Goal: Task Accomplishment & Management: Complete application form

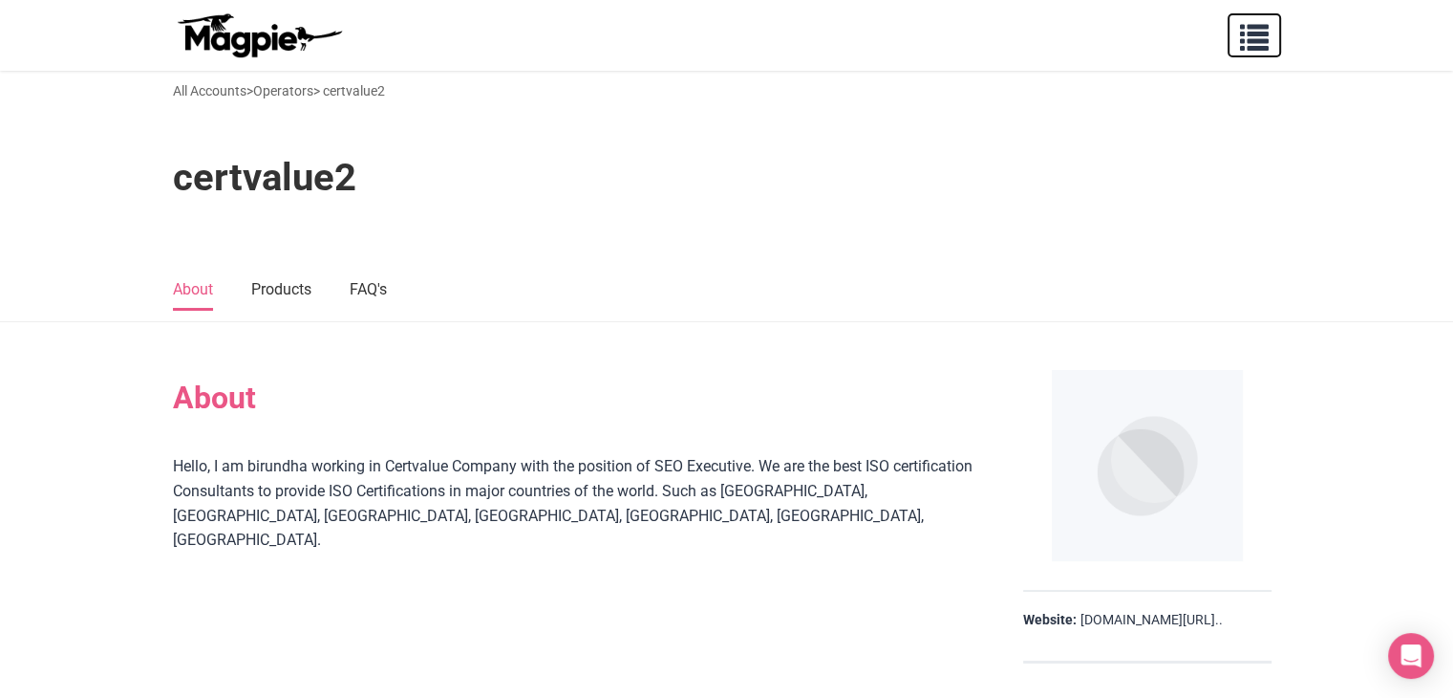
click at [1261, 31] on span "button" at bounding box center [1254, 33] width 29 height 29
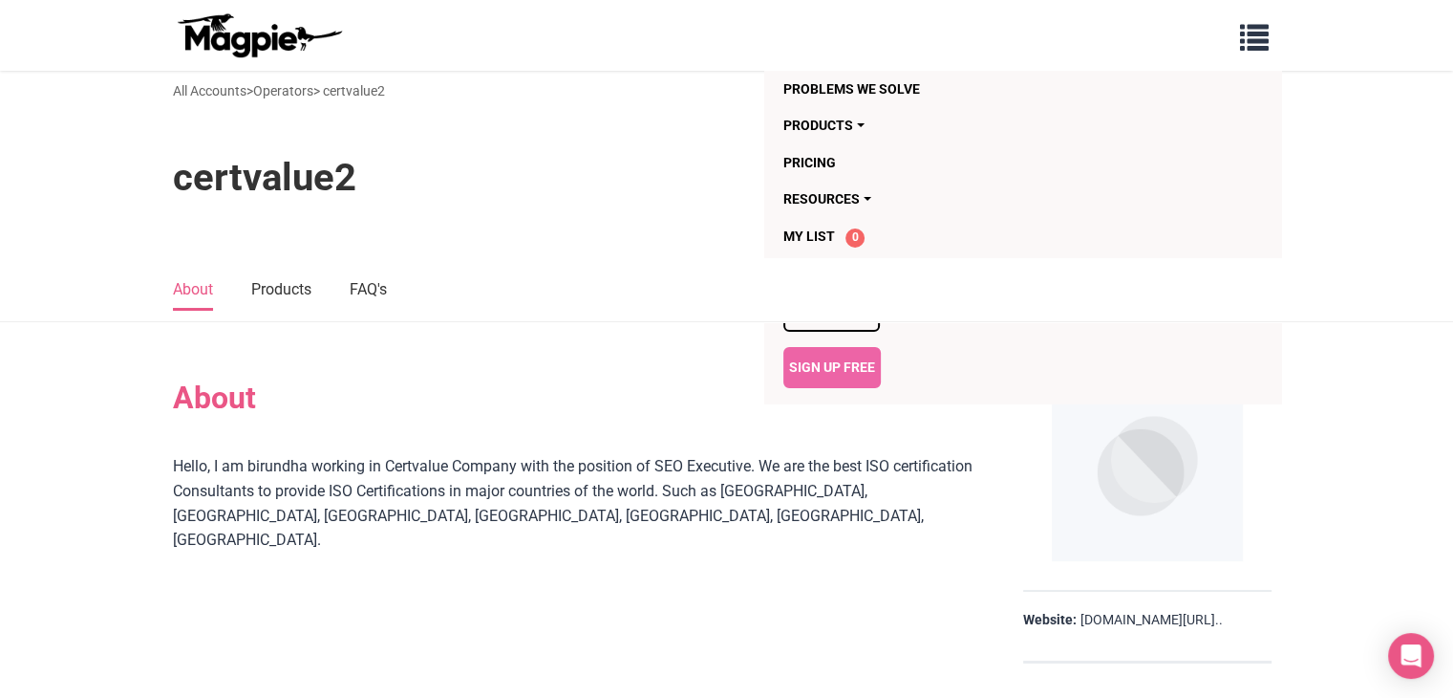
click at [264, 28] on img at bounding box center [259, 35] width 172 height 46
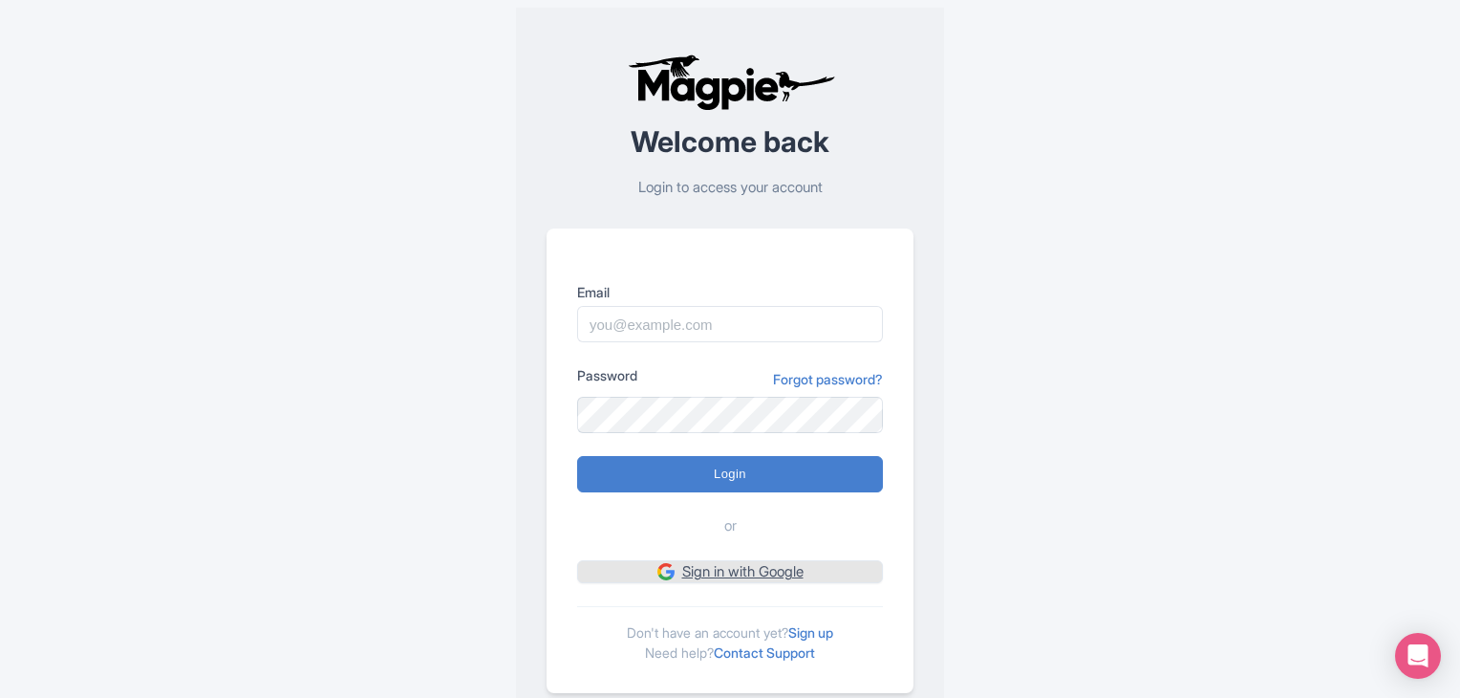
click at [735, 560] on link "Sign in with Google" at bounding box center [730, 572] width 306 height 24
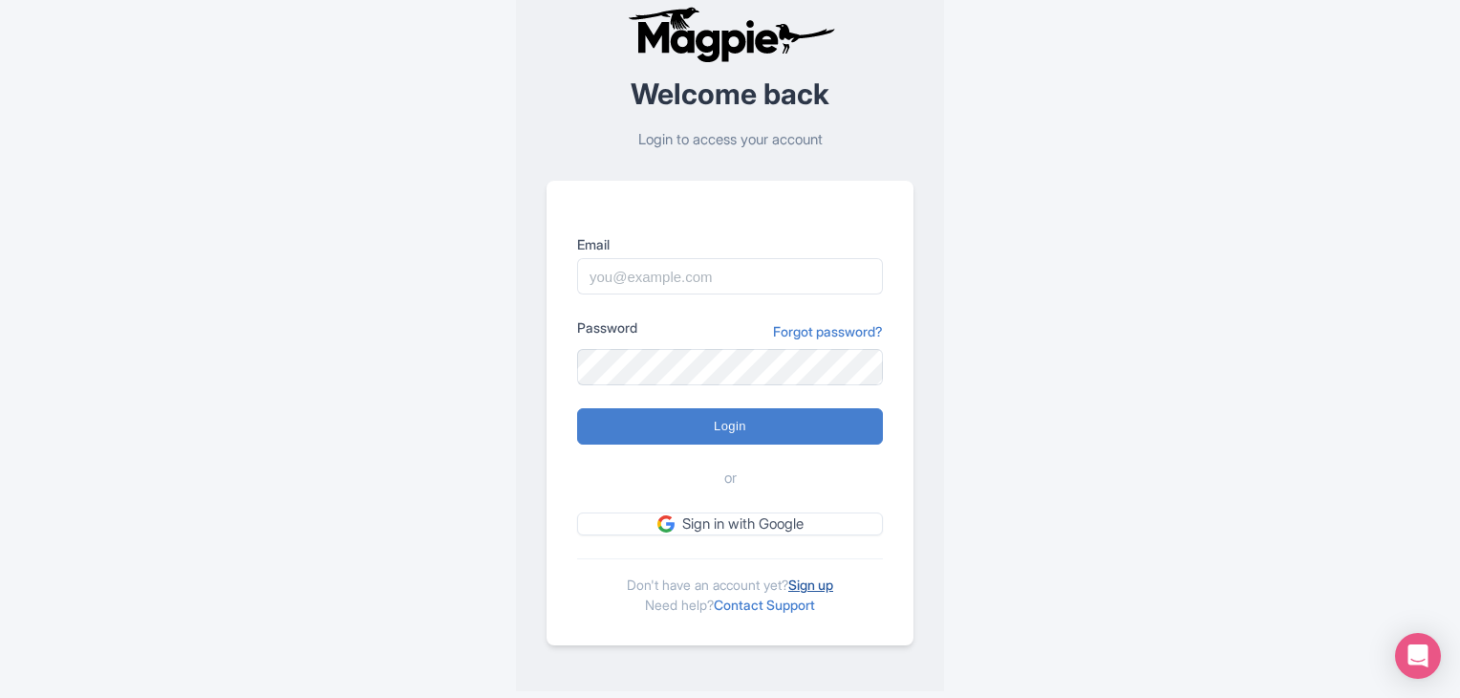
click at [826, 582] on link "Sign up" at bounding box center [810, 584] width 45 height 16
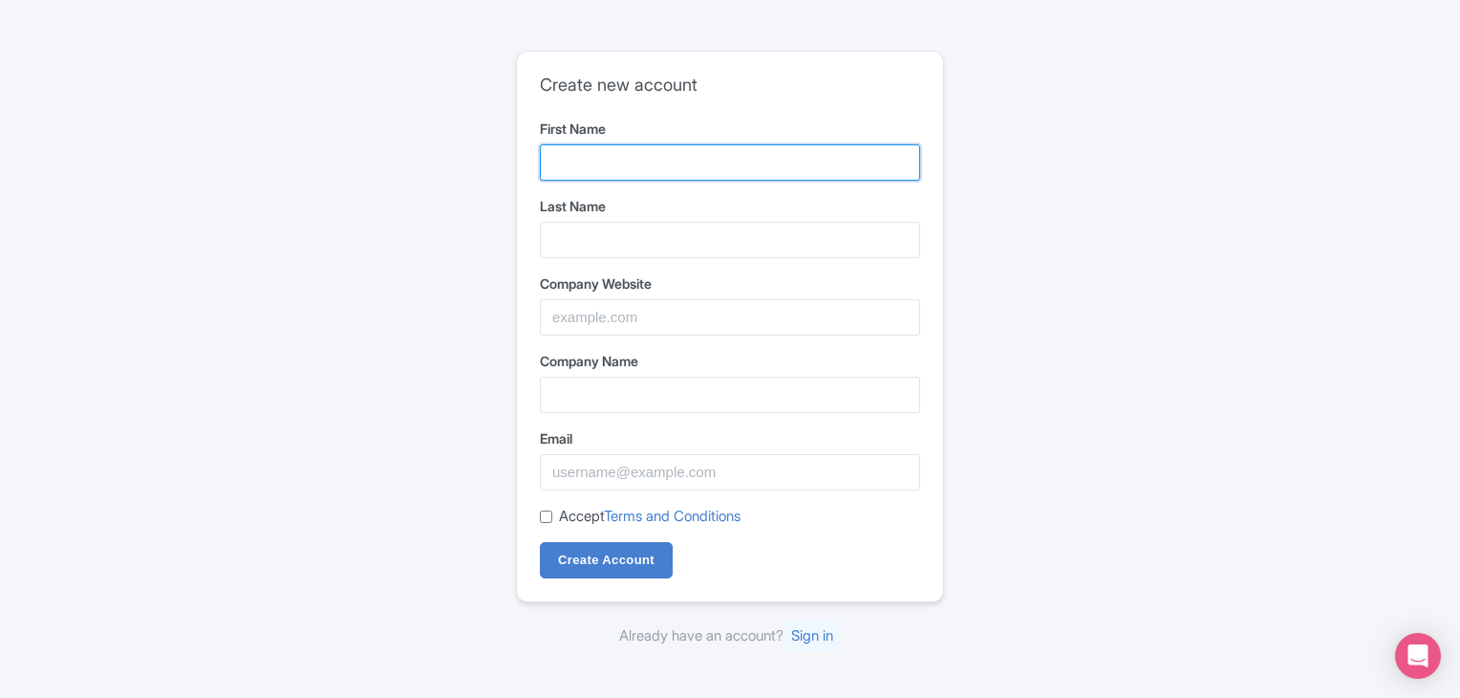
click at [562, 161] on input "First Name" at bounding box center [730, 162] width 380 height 36
type input "Ashish"
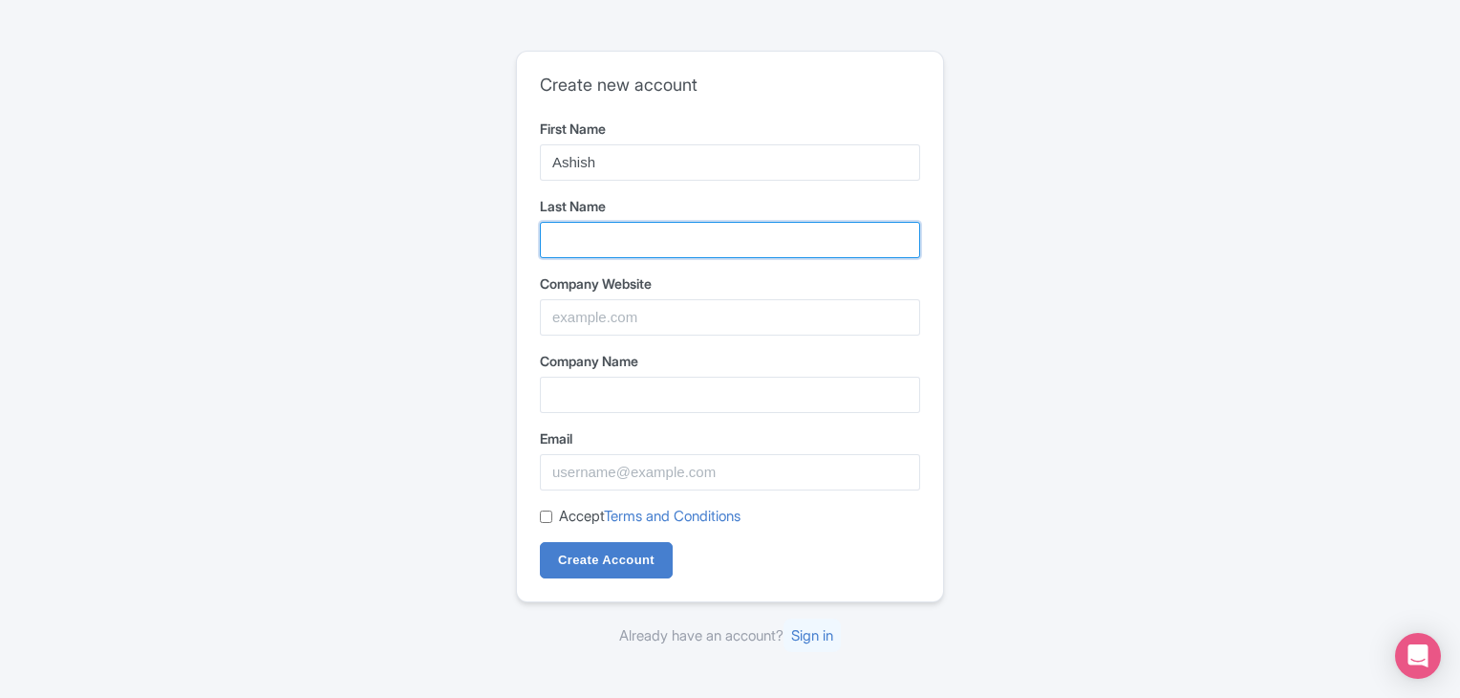
type input "kumar"
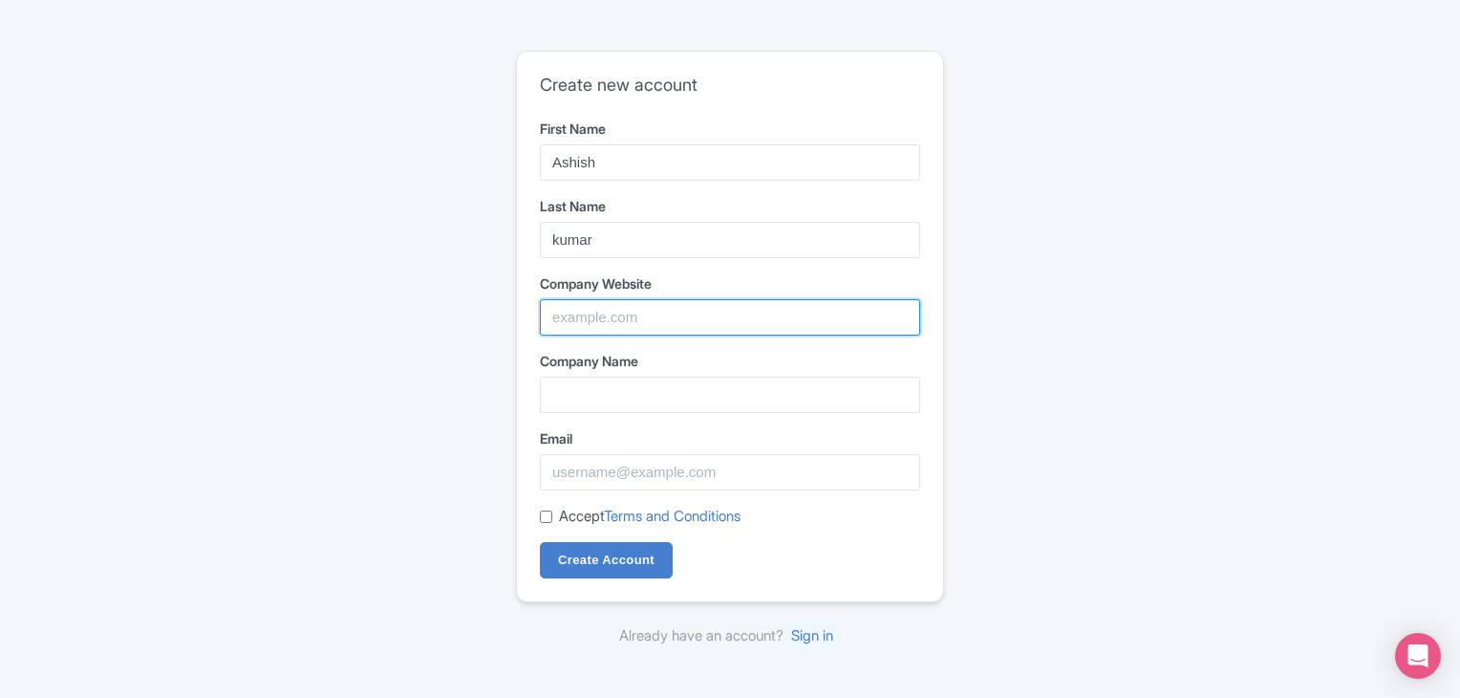
type input "certvalue"
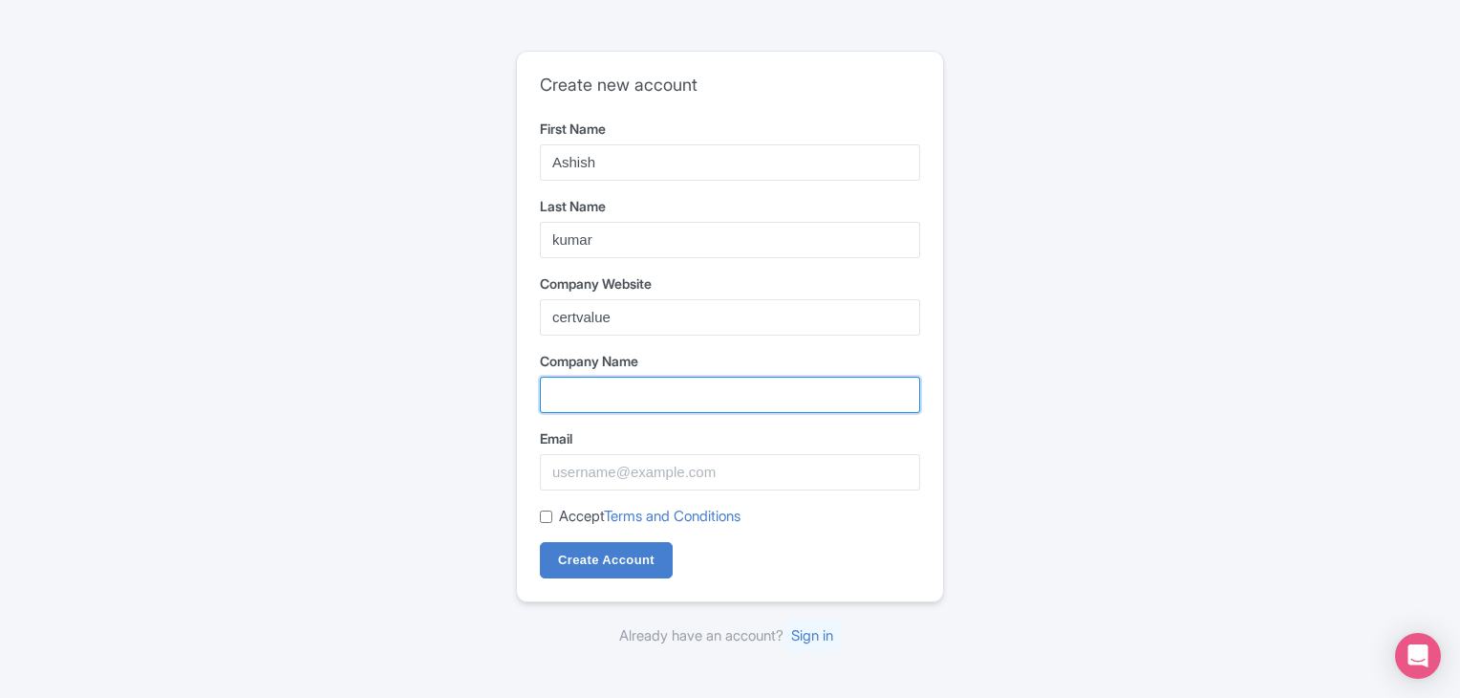
type input "certvalue"
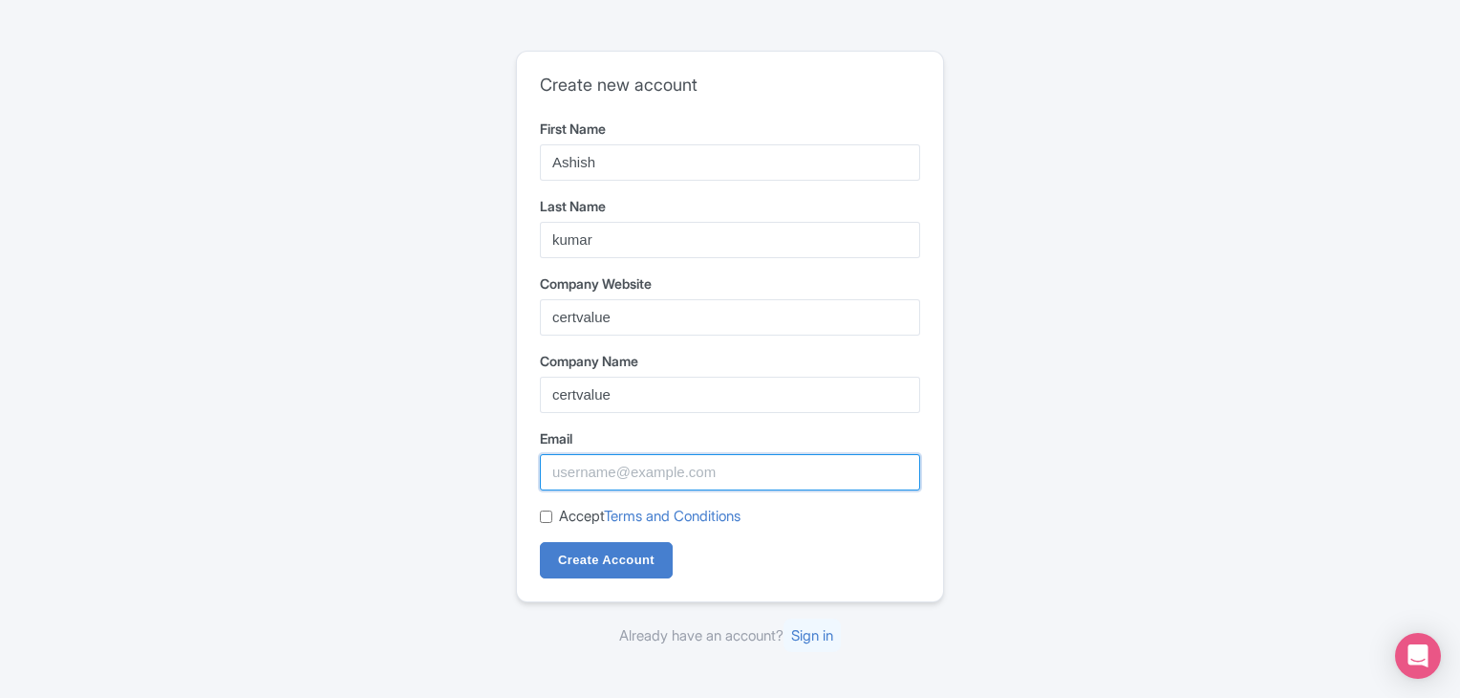
type input "ashishkumar.certvalue@gmail.com"
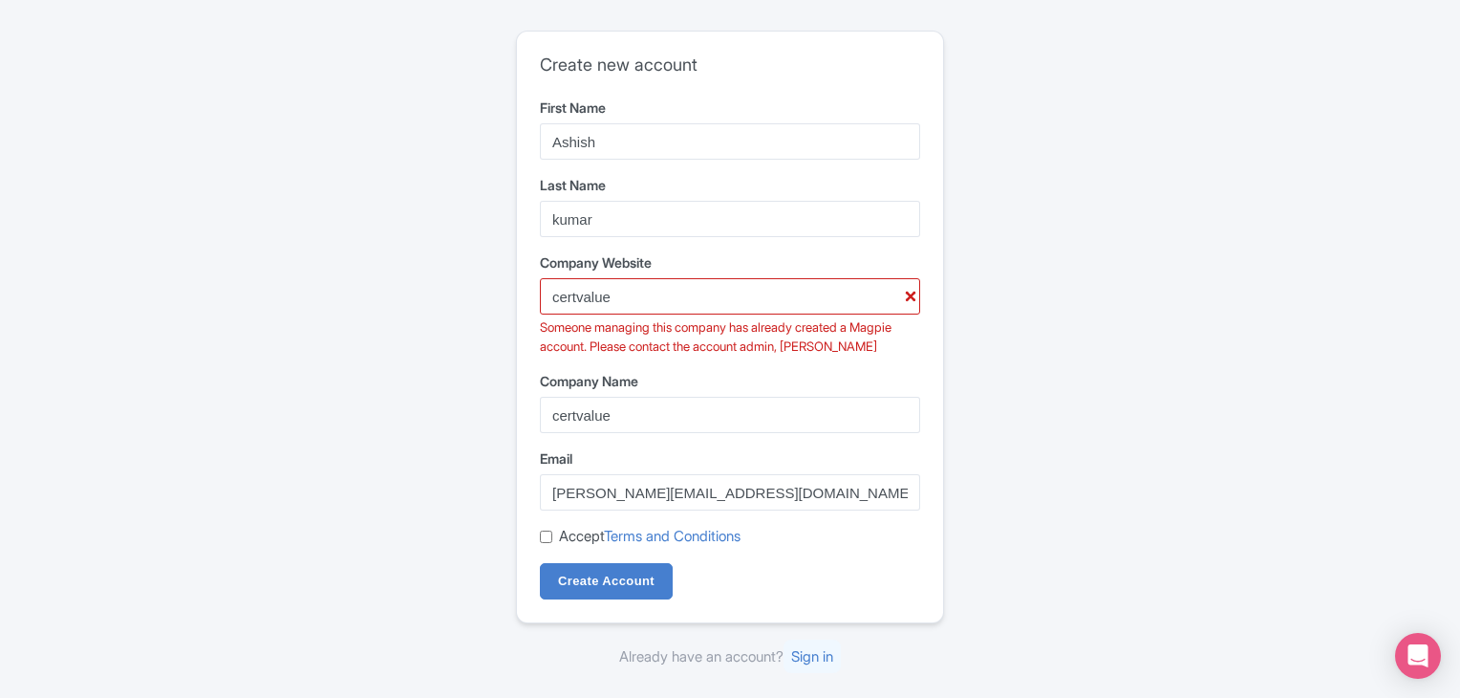
click at [541, 532] on input "Accept Terms and Conditions" at bounding box center [546, 536] width 12 height 12
checkbox input "true"
click at [681, 291] on input "certvalue" at bounding box center [730, 296] width 380 height 36
click at [681, 291] on div "Company Website certvalue Someone managing this company has already created a M…" at bounding box center [730, 303] width 380 height 103
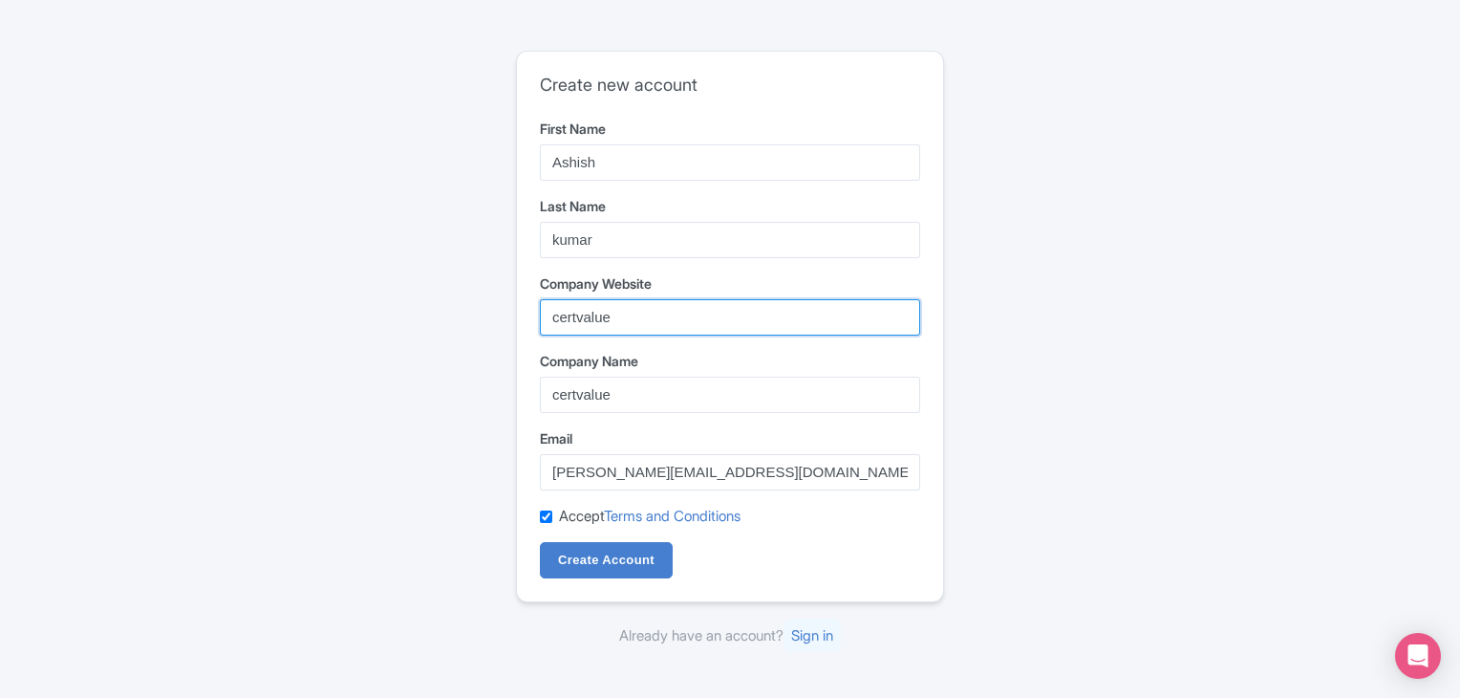
paste input "https://webivalue.com/banglore/vuejs-development-company-in-banglore/"
type input "https://webivalue.com/banglore/vuejs-development-company-in-banglore/"
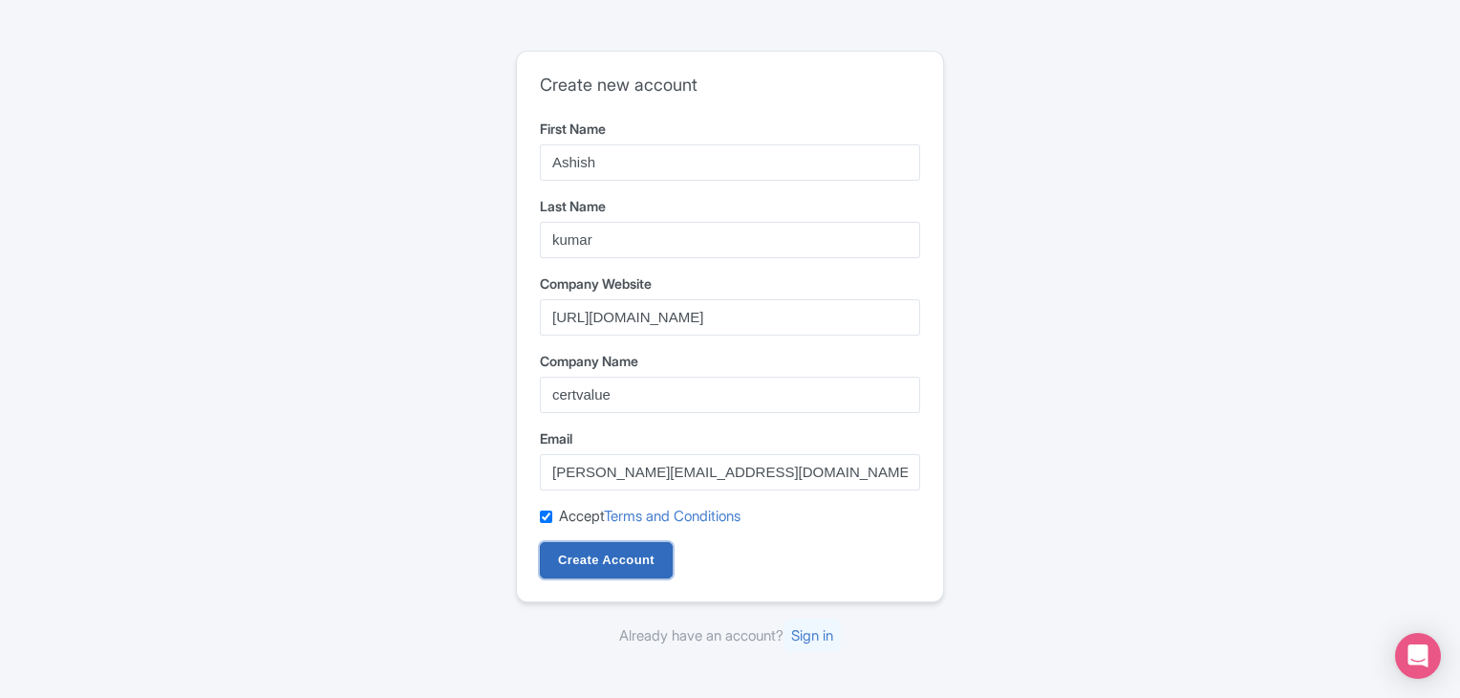
scroll to position [0, 0]
click at [572, 555] on input "Create Account" at bounding box center [606, 560] width 133 height 36
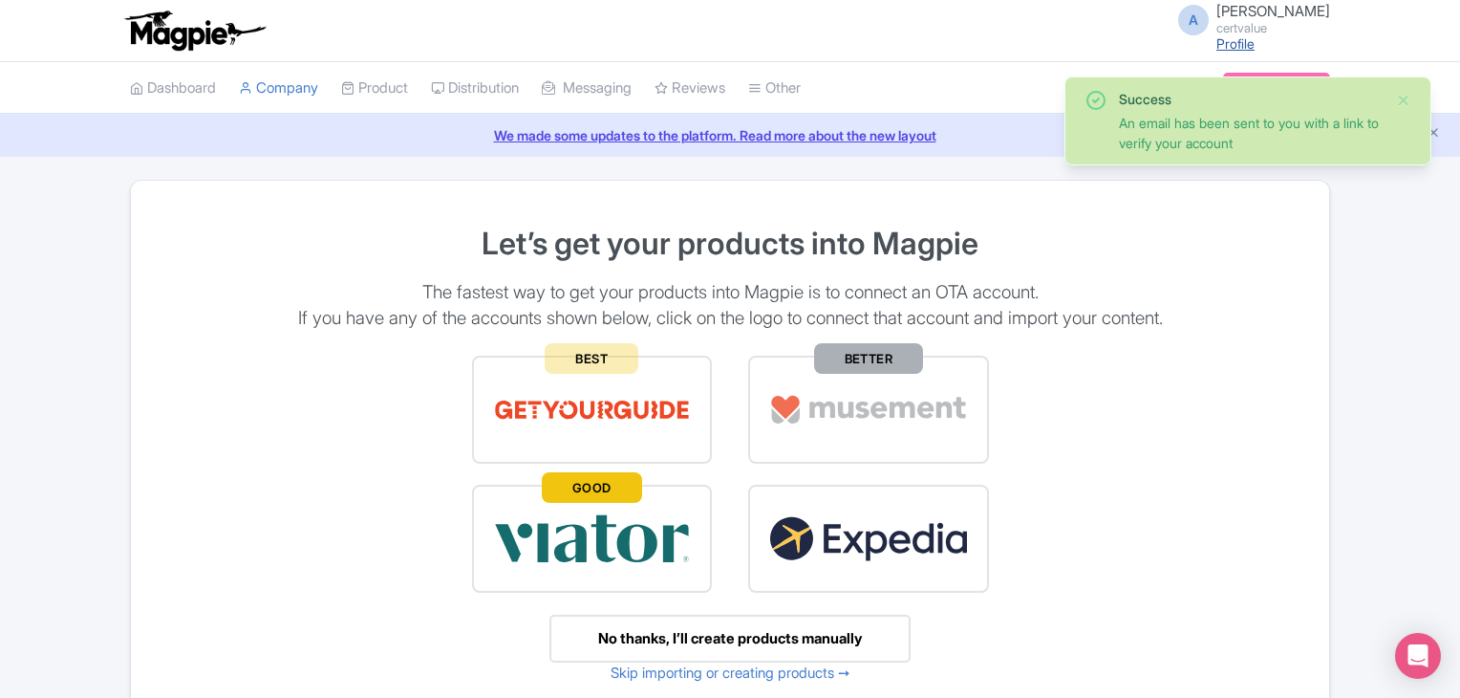
click at [1254, 39] on link "Profile" at bounding box center [1235, 43] width 38 height 16
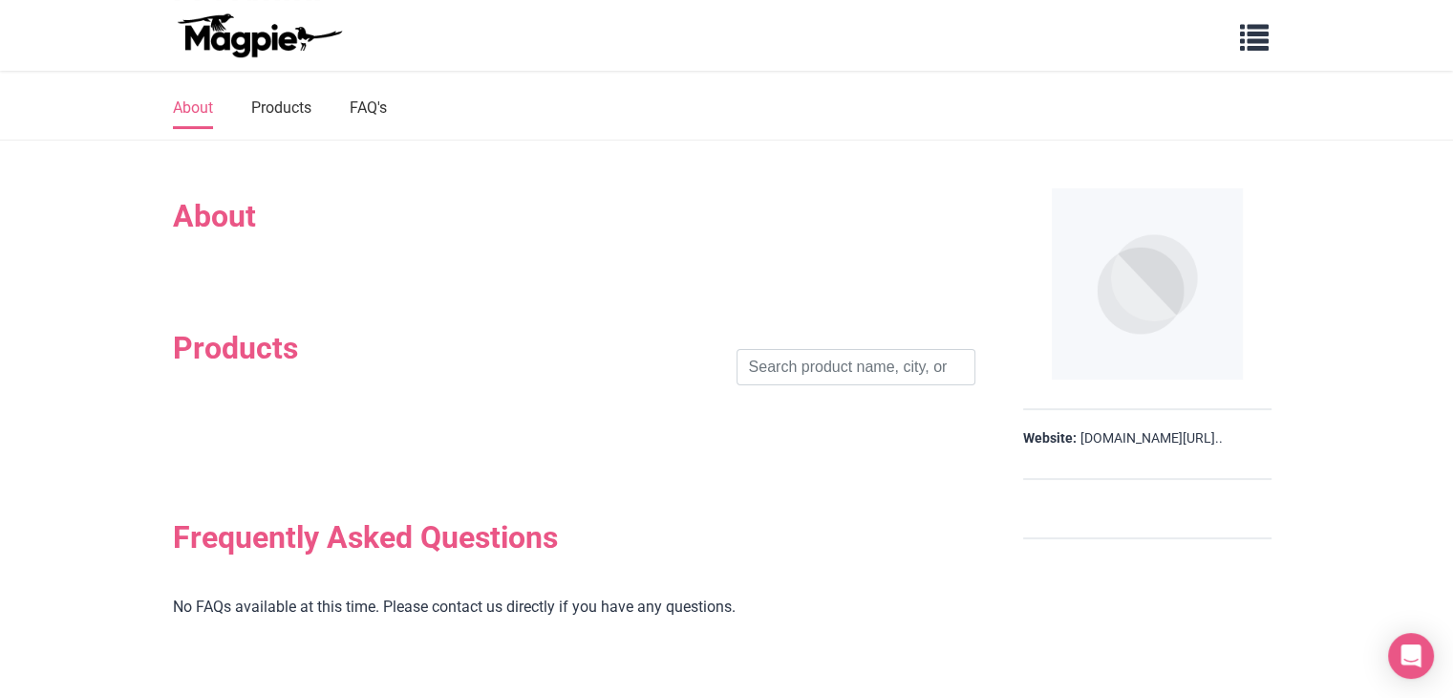
scroll to position [123, 0]
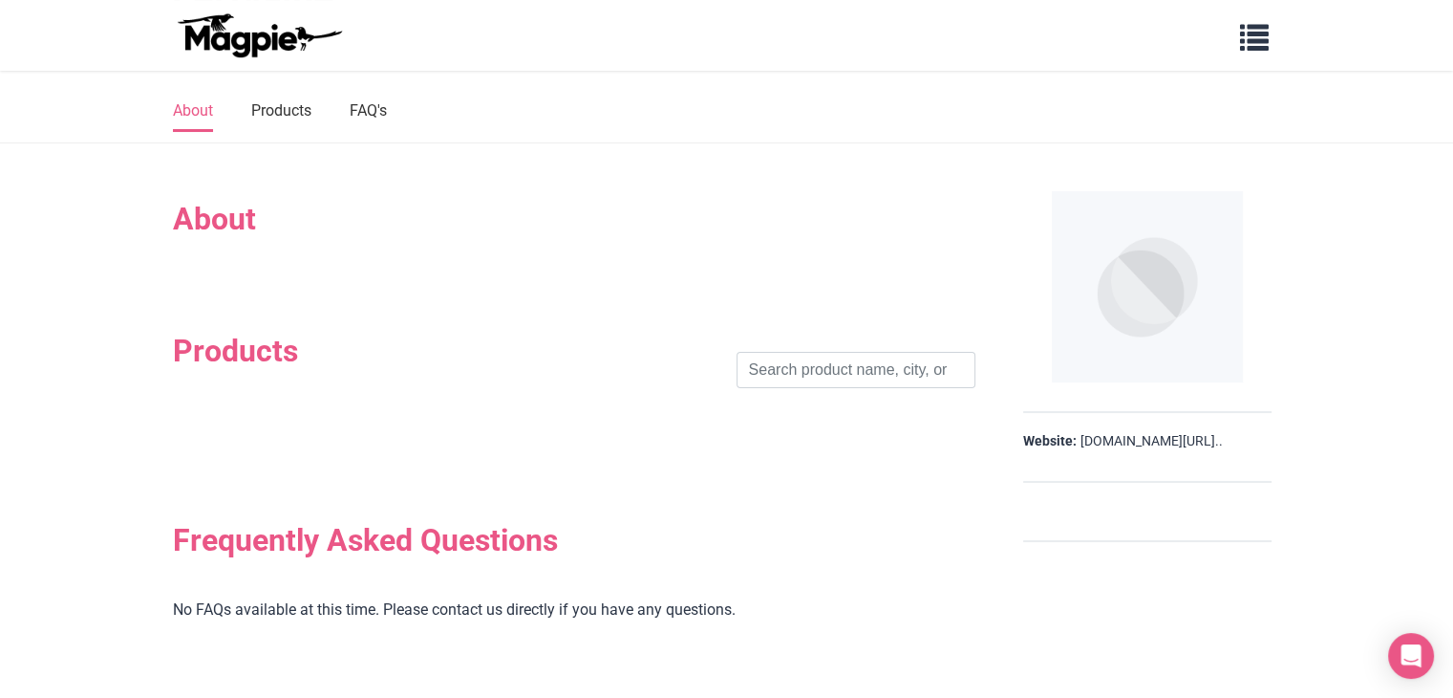
click at [202, 210] on h2 "About" at bounding box center [574, 219] width 803 height 36
click at [1261, 34] on span "button" at bounding box center [1254, 33] width 29 height 29
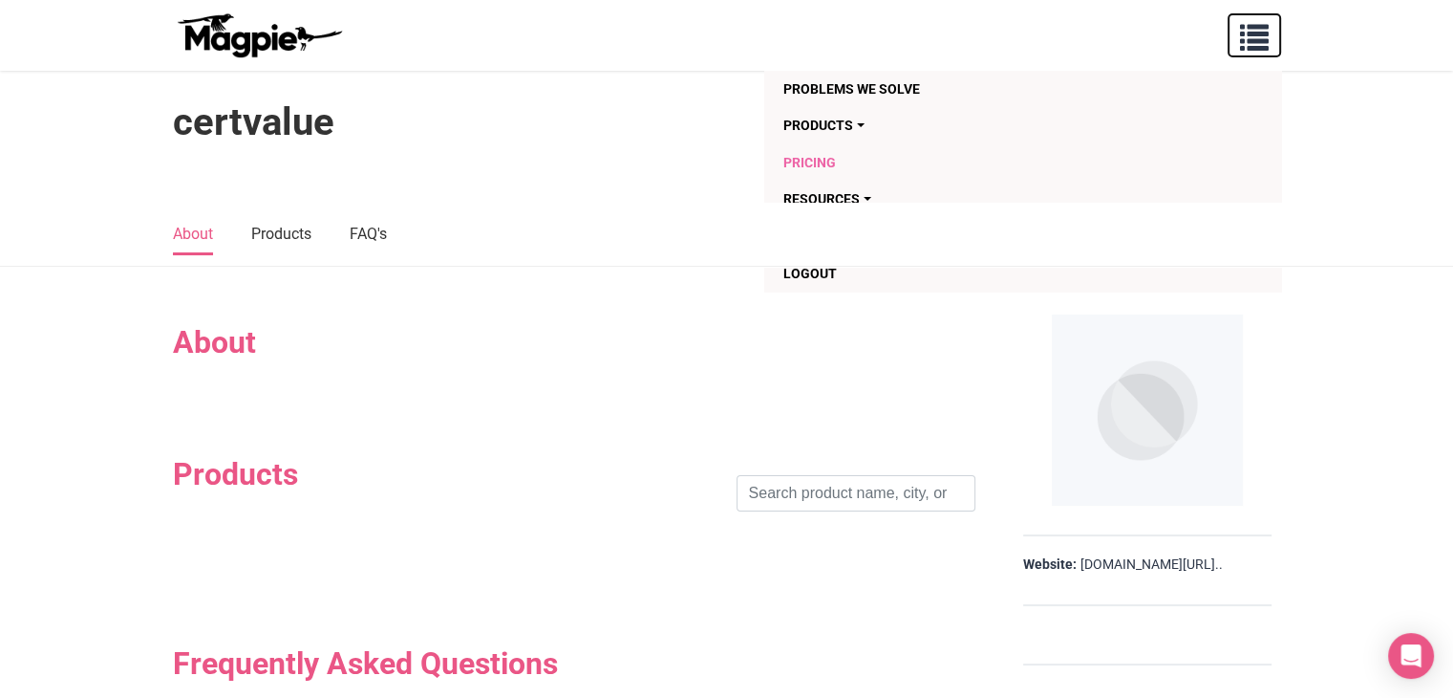
scroll to position [217, 0]
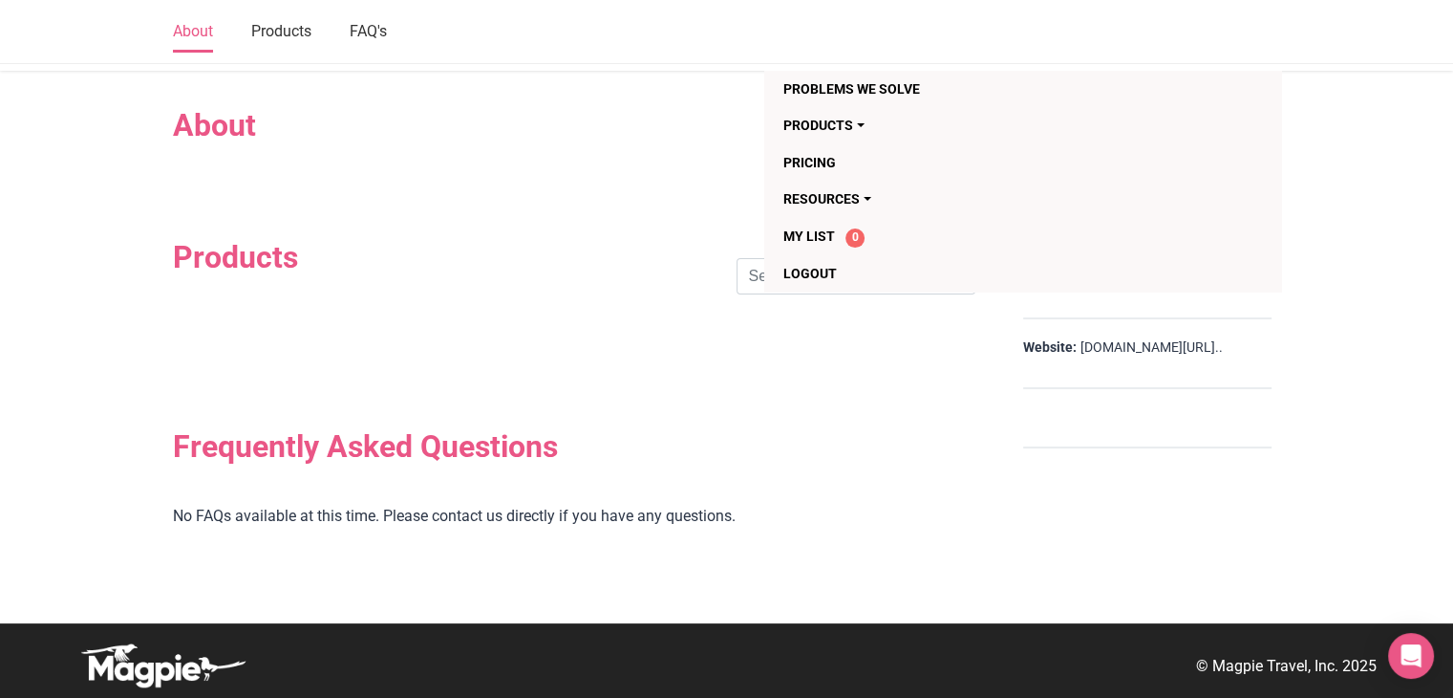
click at [668, 242] on div "Products Search" at bounding box center [574, 276] width 803 height 75
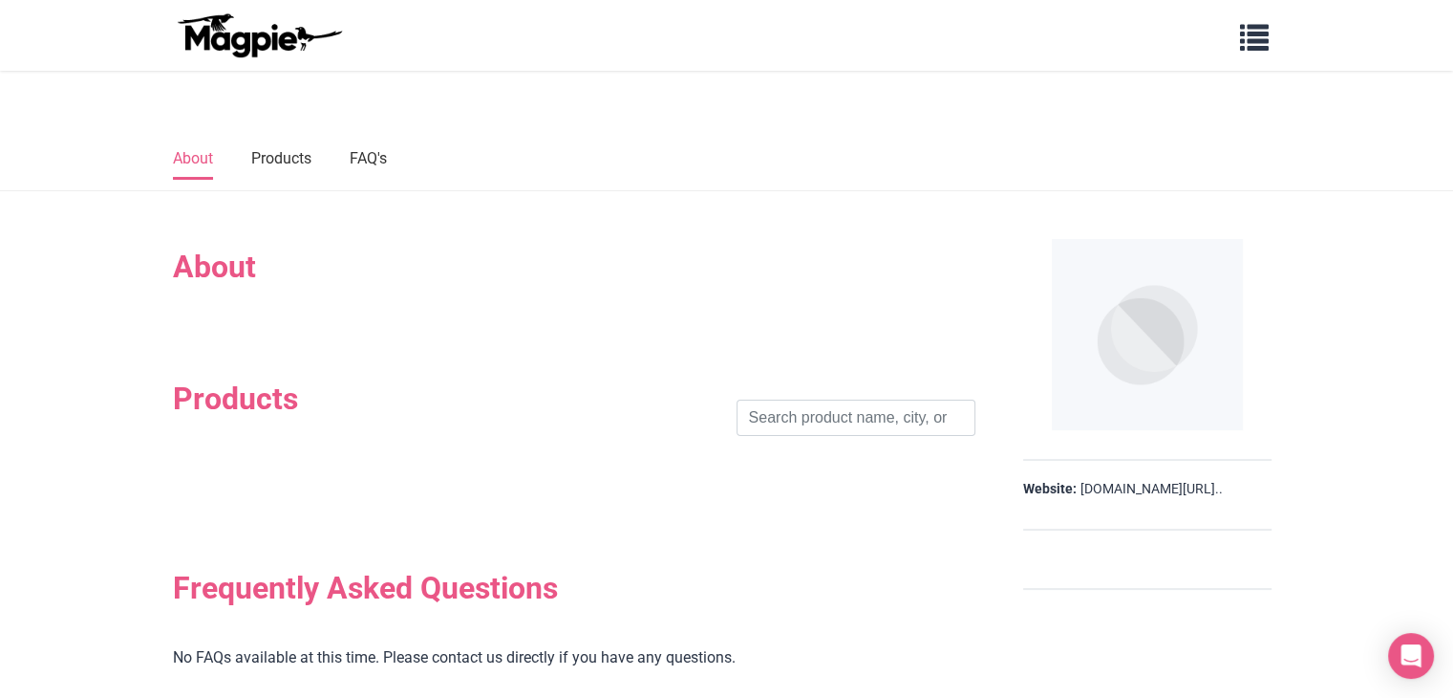
scroll to position [102, 0]
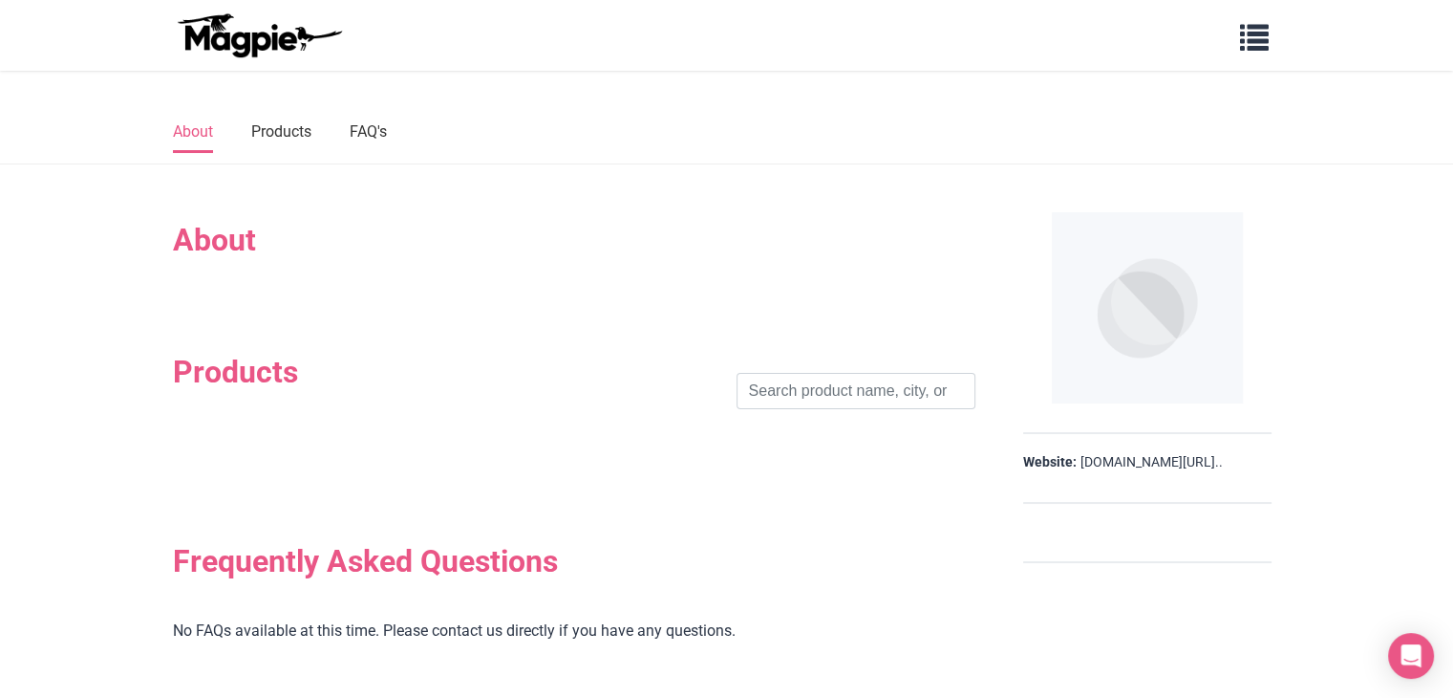
click at [251, 39] on img at bounding box center [259, 35] width 172 height 46
